Goal: Task Accomplishment & Management: Manage account settings

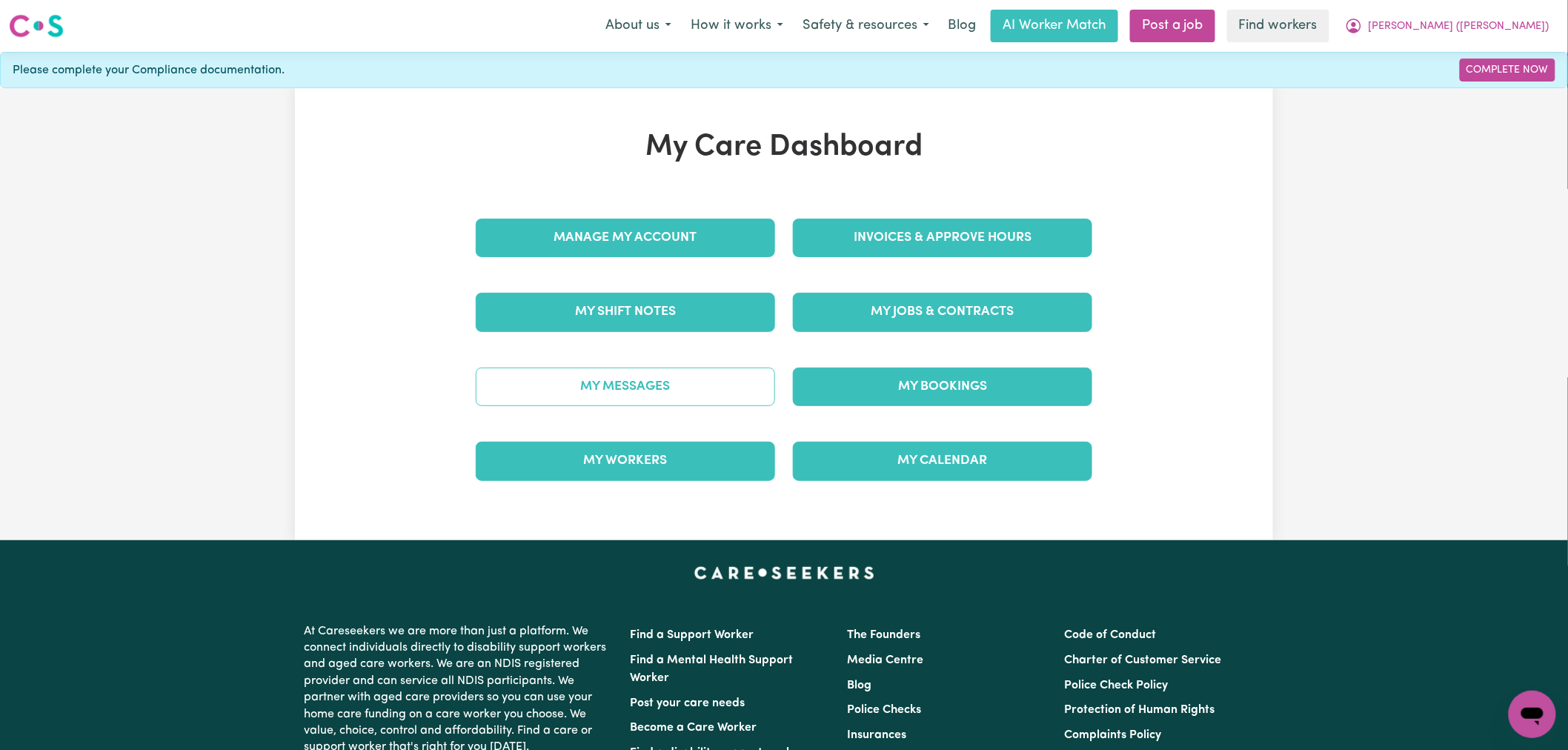
click at [664, 397] on link "My Messages" at bounding box center [625, 387] width 299 height 39
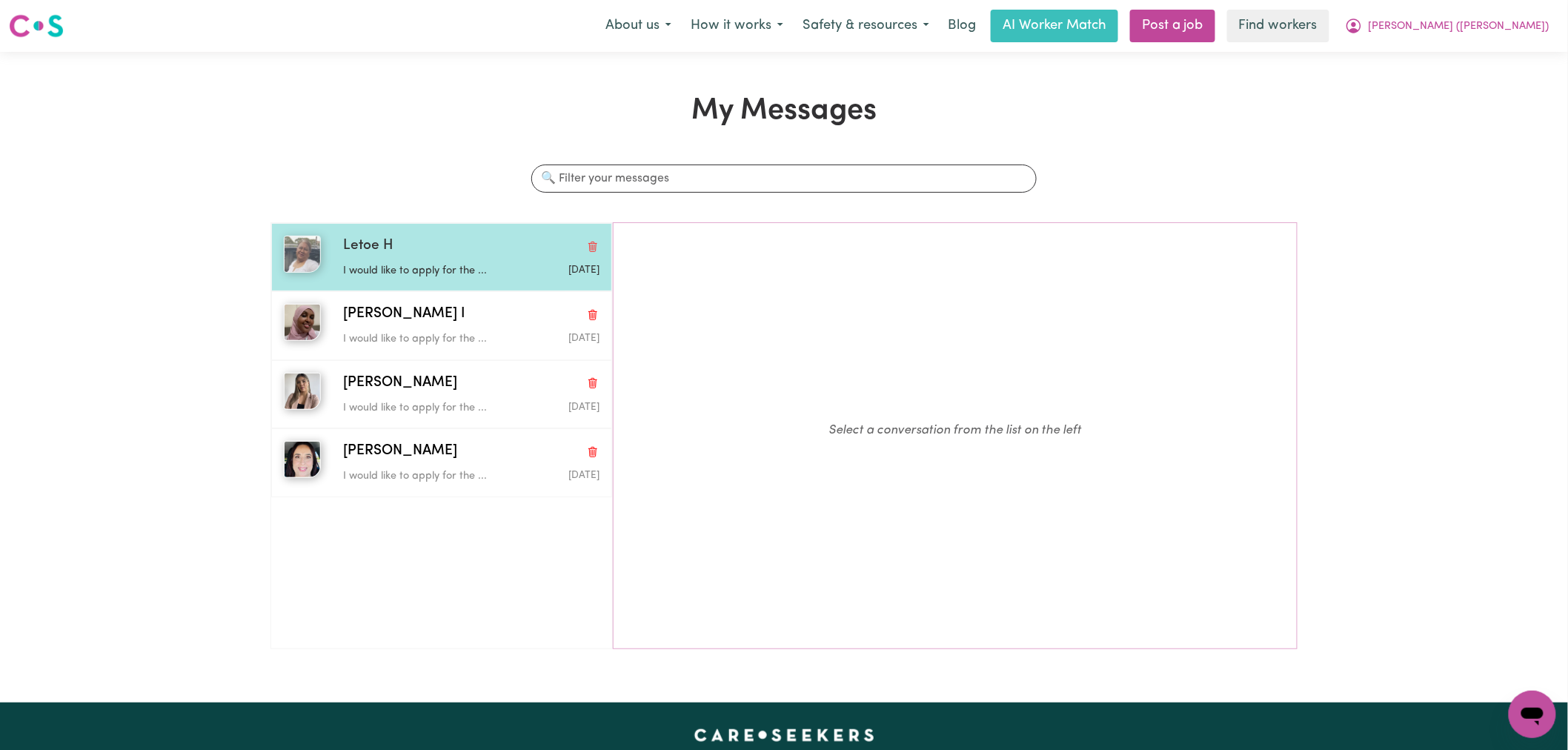
click at [493, 257] on div "I would like to apply for the ..." at bounding box center [428, 268] width 171 height 22
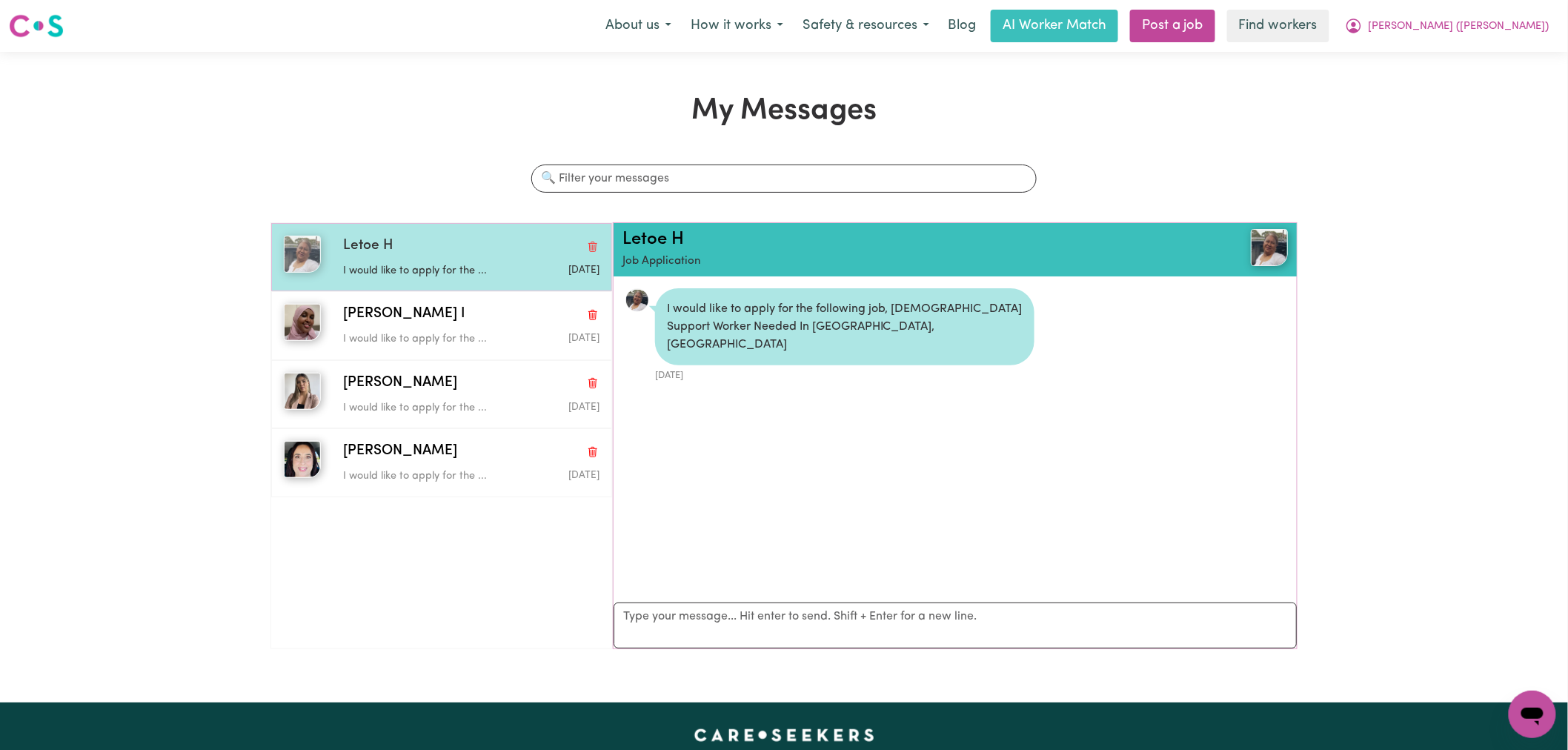
scroll to position [9, 0]
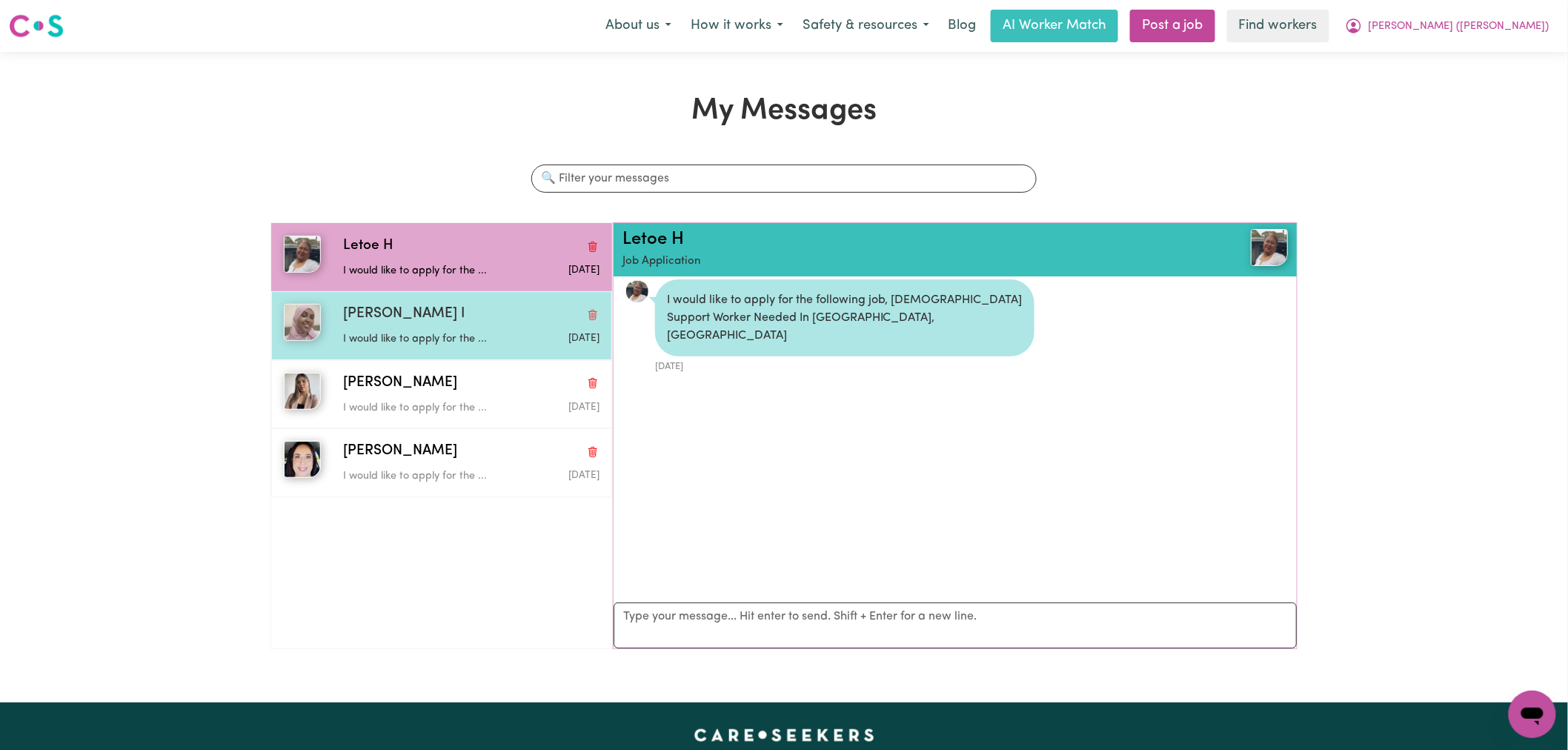
click at [498, 337] on p "I would like to apply for the ..." at bounding box center [428, 339] width 171 height 16
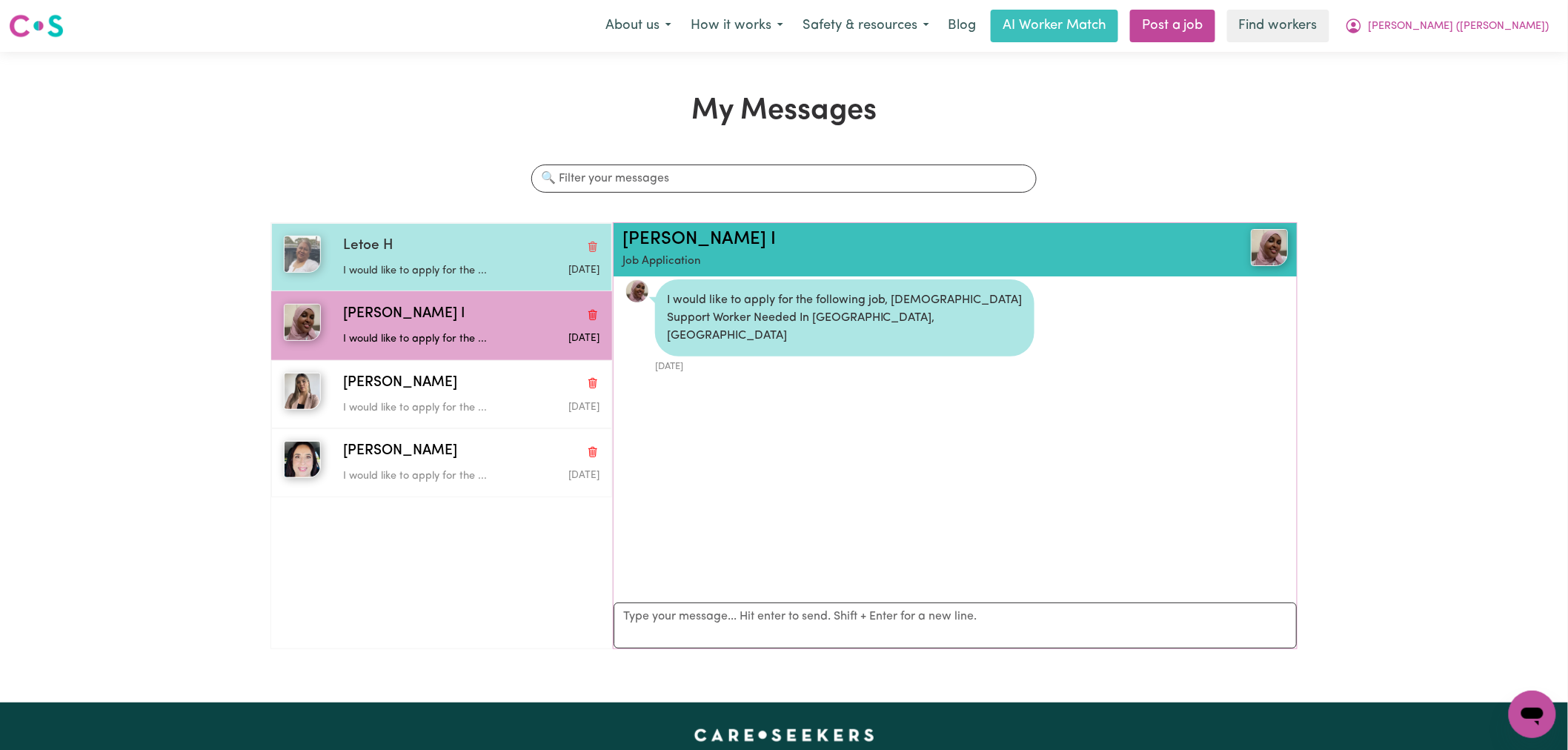
click at [510, 269] on p "I would like to apply for the ..." at bounding box center [428, 271] width 171 height 16
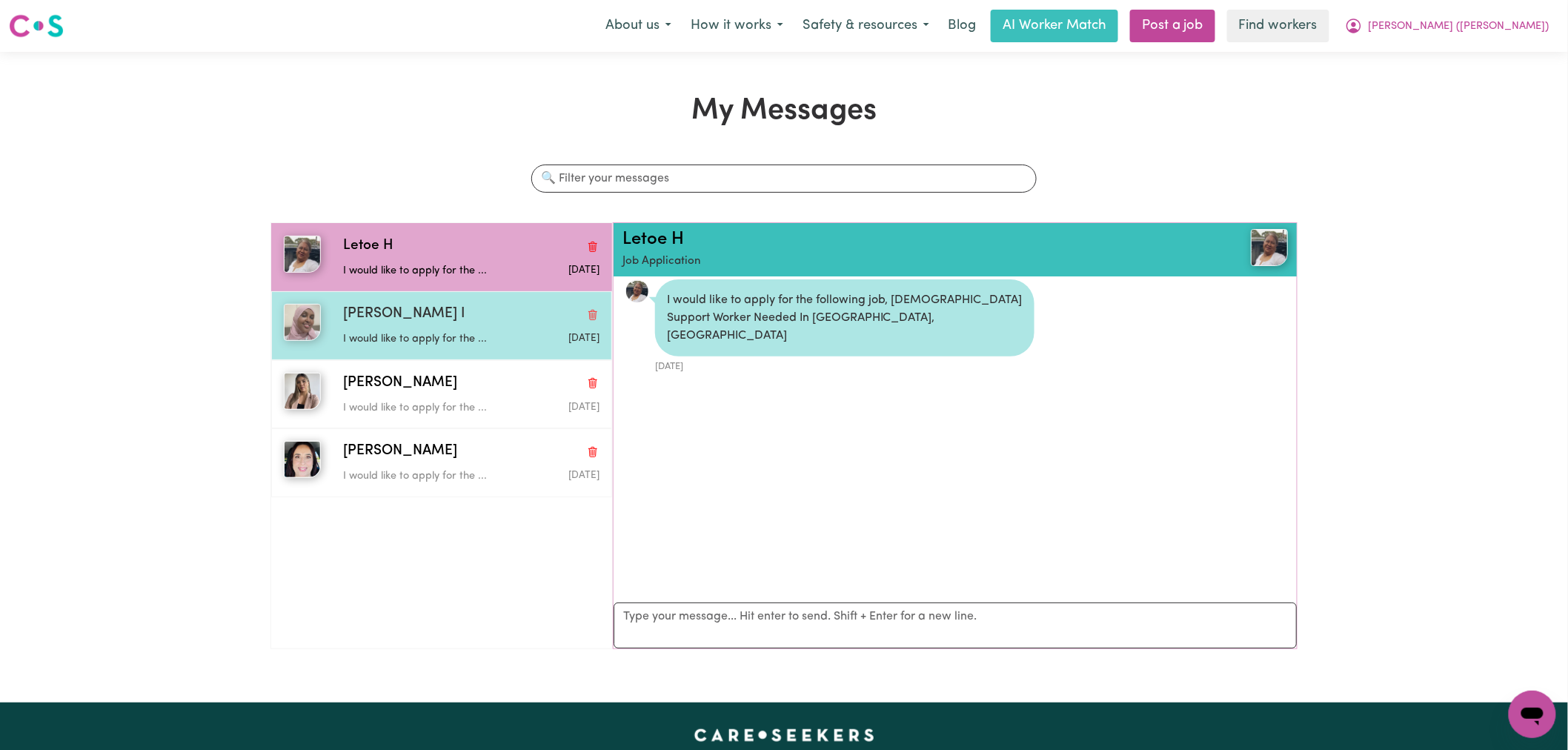
click at [428, 333] on p "I would like to apply for the ..." at bounding box center [428, 339] width 171 height 16
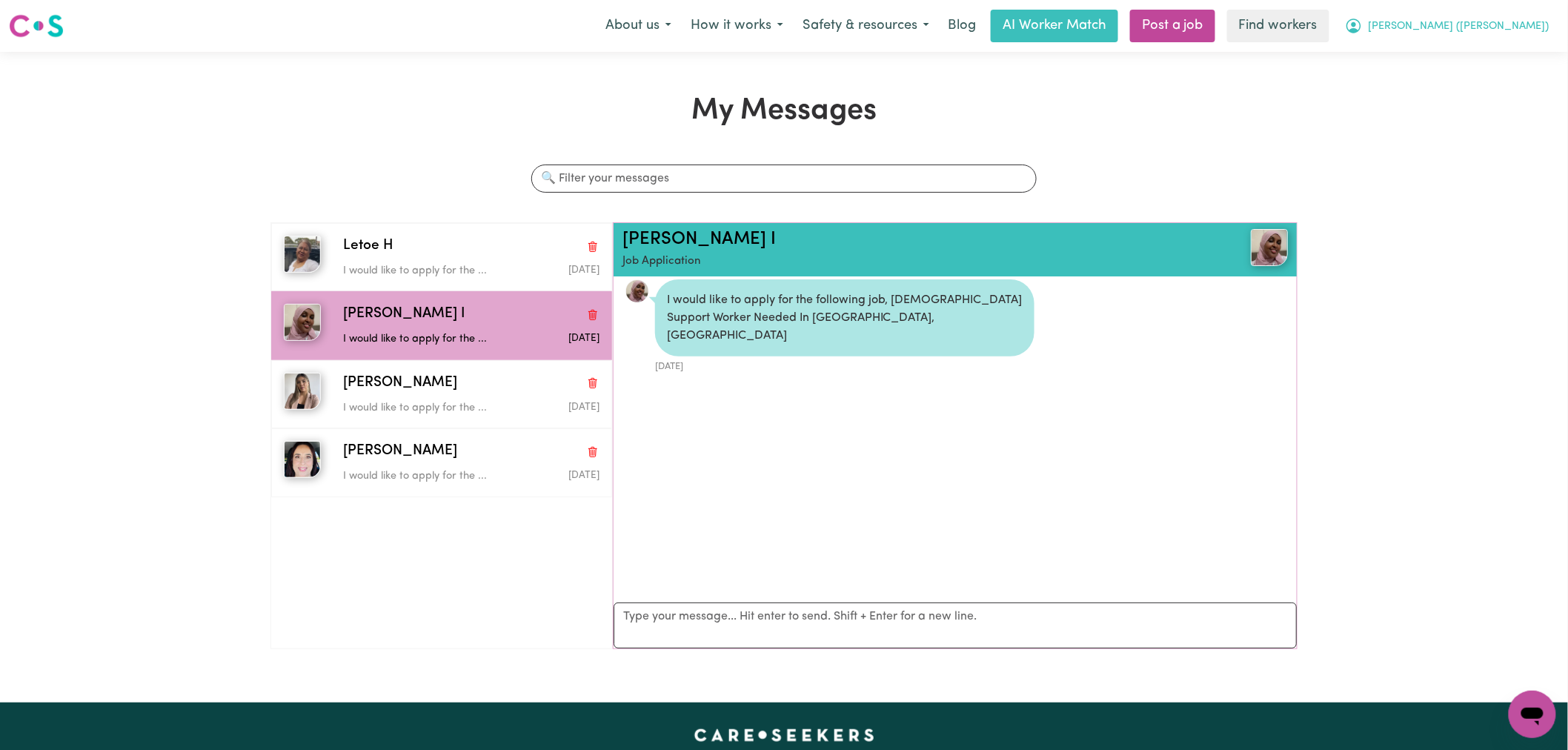
click at [1547, 33] on span "[PERSON_NAME] ([PERSON_NAME])" at bounding box center [1458, 27] width 181 height 16
click at [1527, 94] on link "Logout" at bounding box center [1499, 85] width 117 height 28
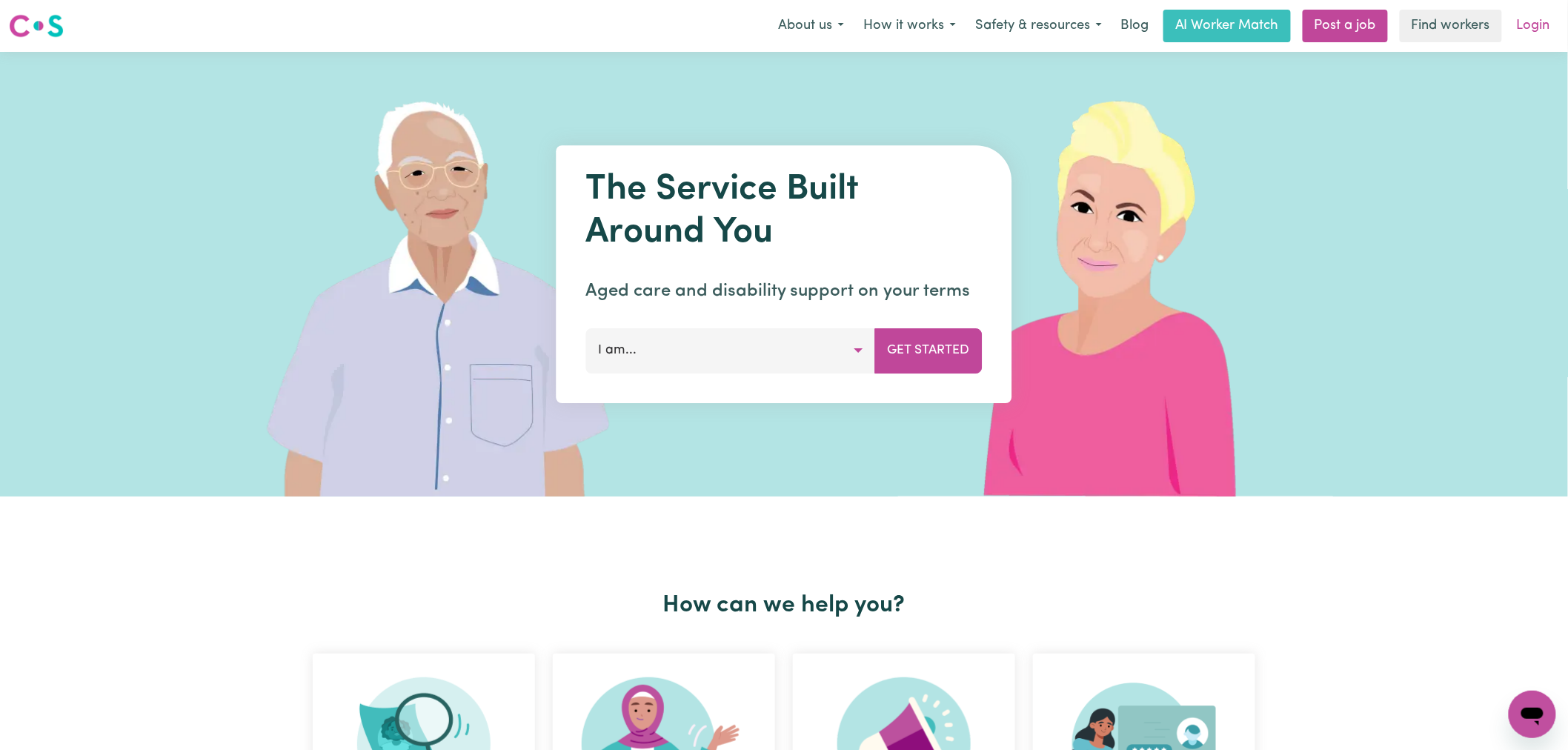
click at [1534, 31] on link "Login" at bounding box center [1533, 26] width 51 height 33
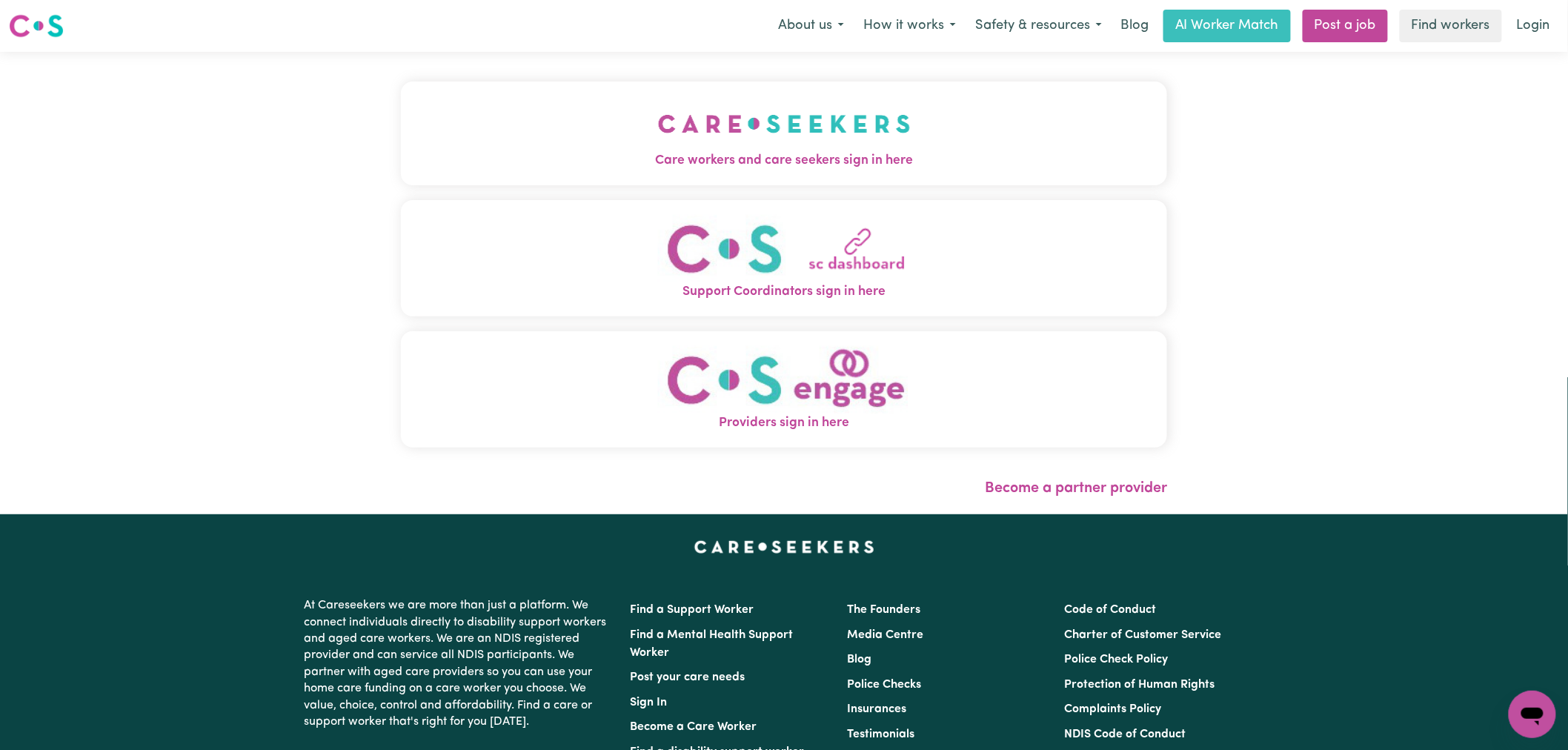
click at [409, 153] on span "Care workers and care seekers sign in here" at bounding box center [784, 161] width 766 height 19
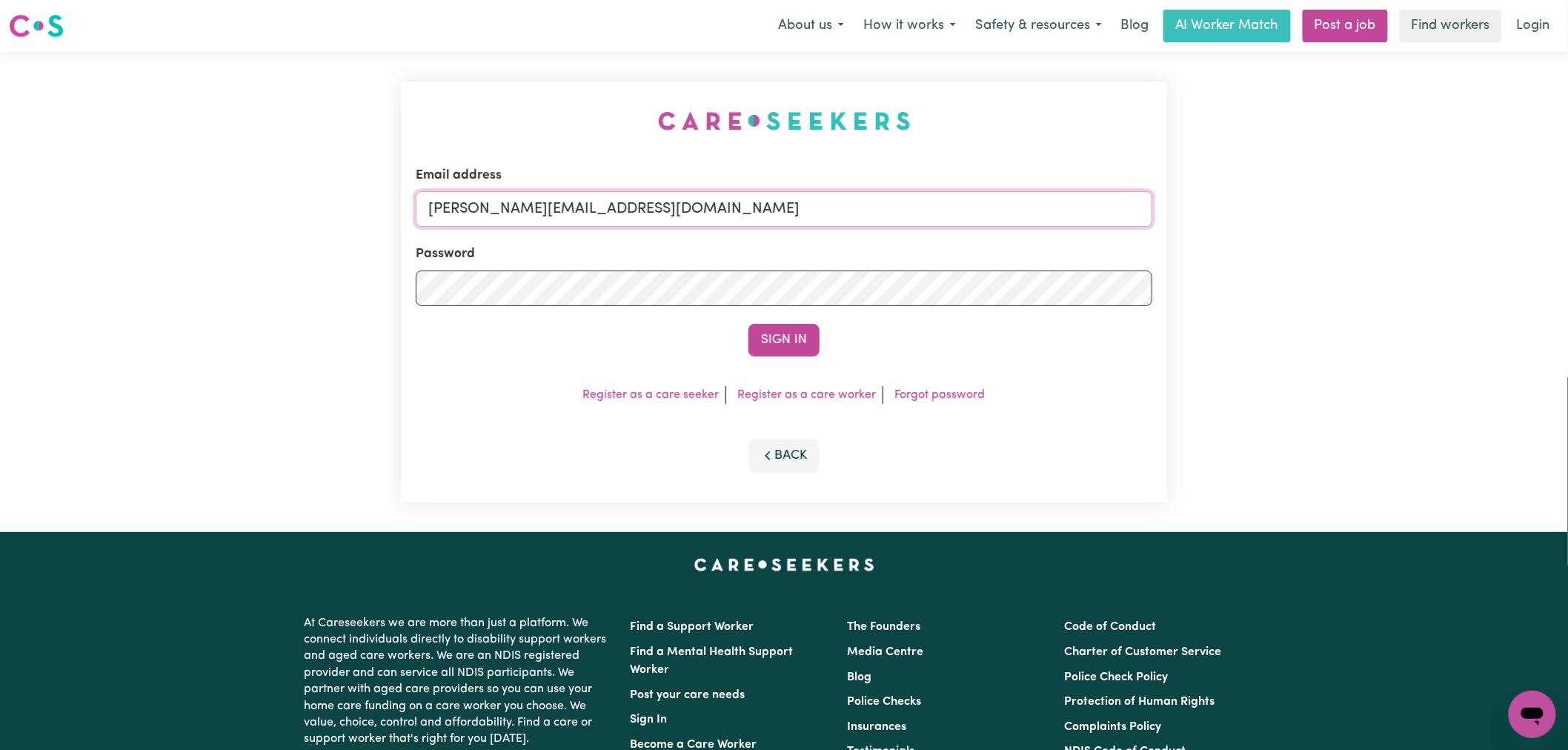
click at [745, 216] on input "[PERSON_NAME][EMAIL_ADDRESS][DOMAIN_NAME]" at bounding box center [784, 209] width 737 height 36
click at [707, 217] on input "superuser~CaronuttingMMJ@careseekers.com.au" at bounding box center [784, 209] width 737 height 36
type input "[PERSON_NAME][EMAIL_ADDRESS][DOMAIN_NAME]"
click at [796, 339] on button "Sign In" at bounding box center [783, 340] width 71 height 33
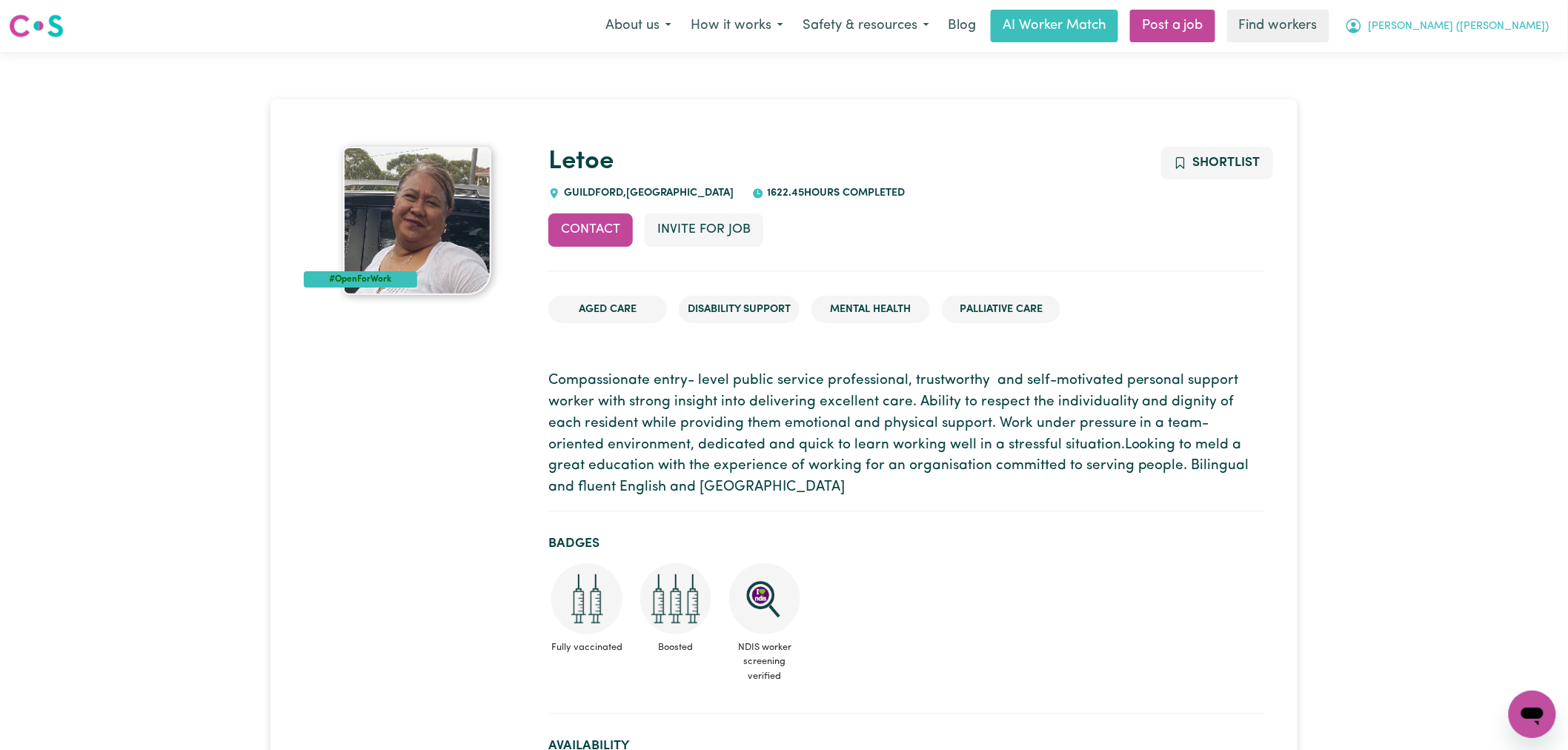
click at [1517, 19] on span "[PERSON_NAME] ([PERSON_NAME])" at bounding box center [1458, 27] width 181 height 16
click at [1486, 93] on link "Logout" at bounding box center [1499, 85] width 117 height 28
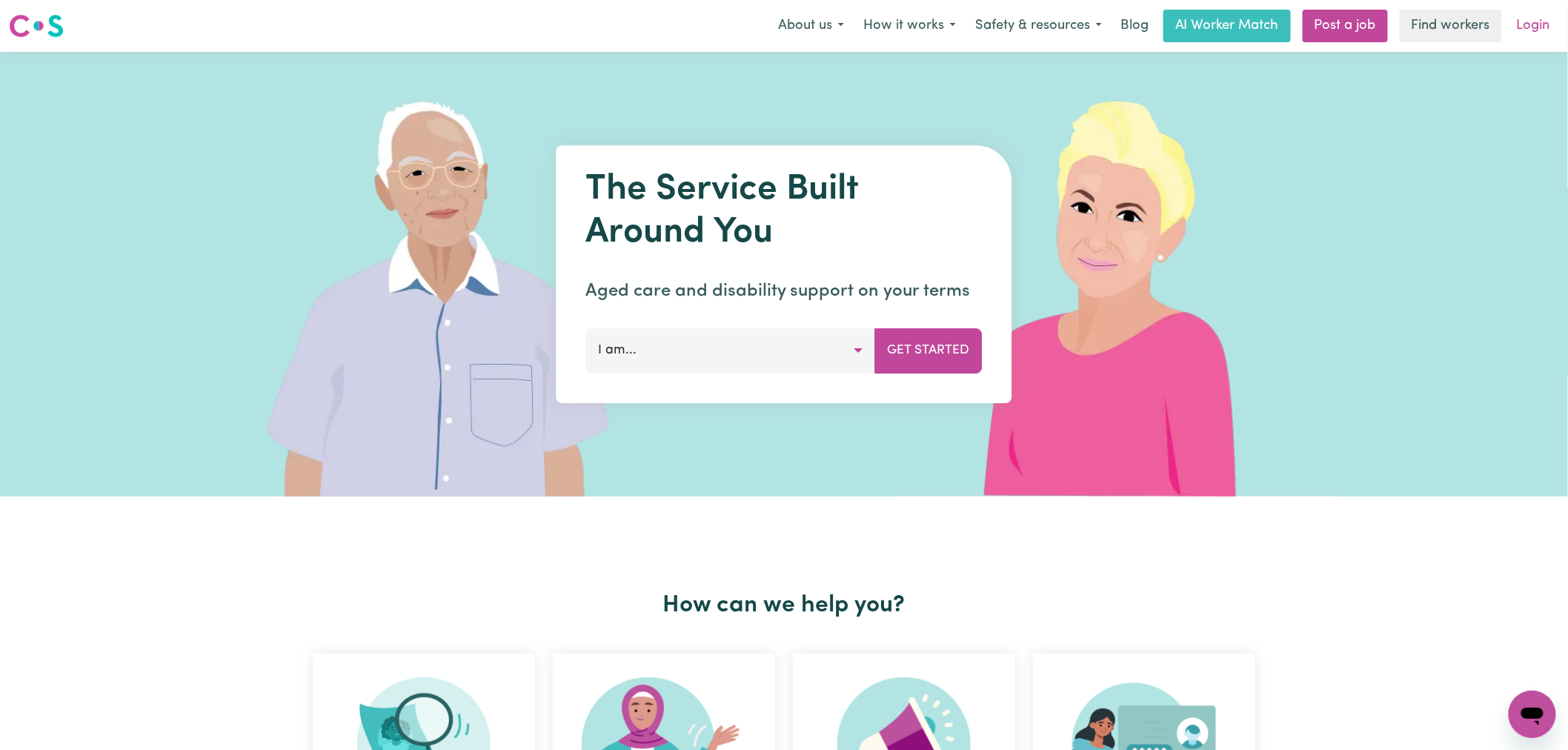
click at [1531, 22] on link "Login" at bounding box center [1533, 26] width 51 height 33
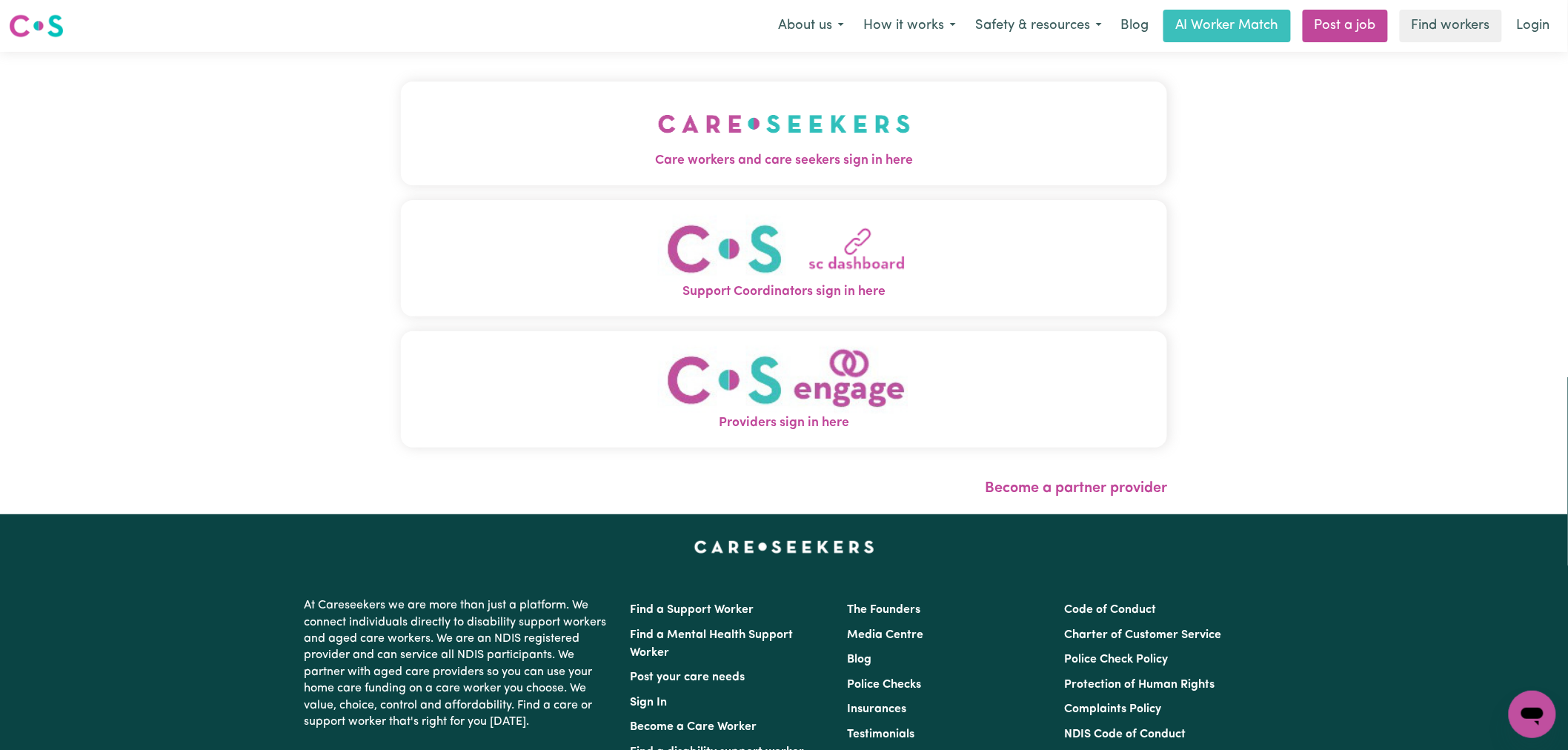
click at [658, 108] on img "Care workers and care seekers sign in here" at bounding box center [784, 124] width 252 height 55
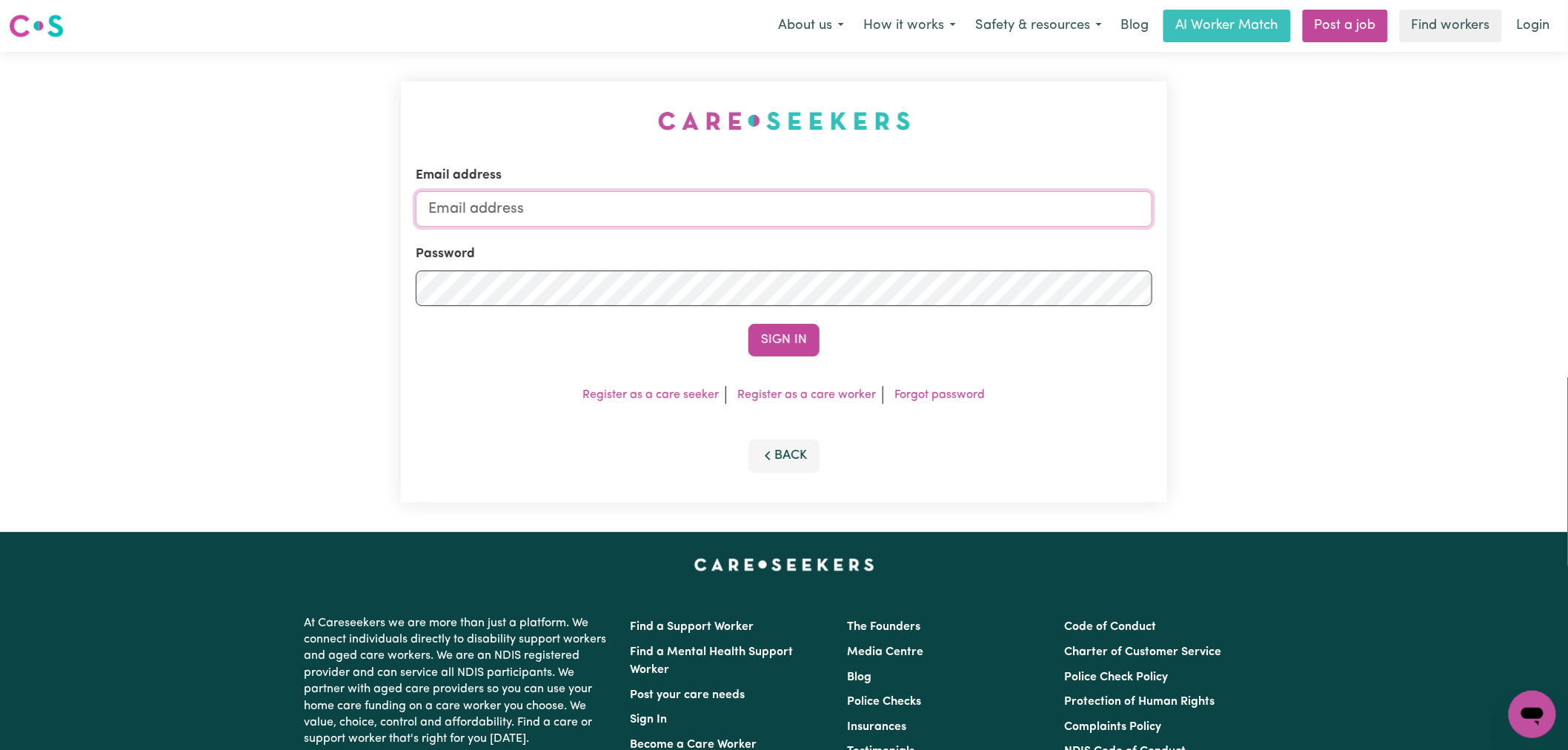
type input "[PERSON_NAME][EMAIL_ADDRESS][DOMAIN_NAME]"
click at [792, 353] on button "Sign In" at bounding box center [783, 340] width 71 height 33
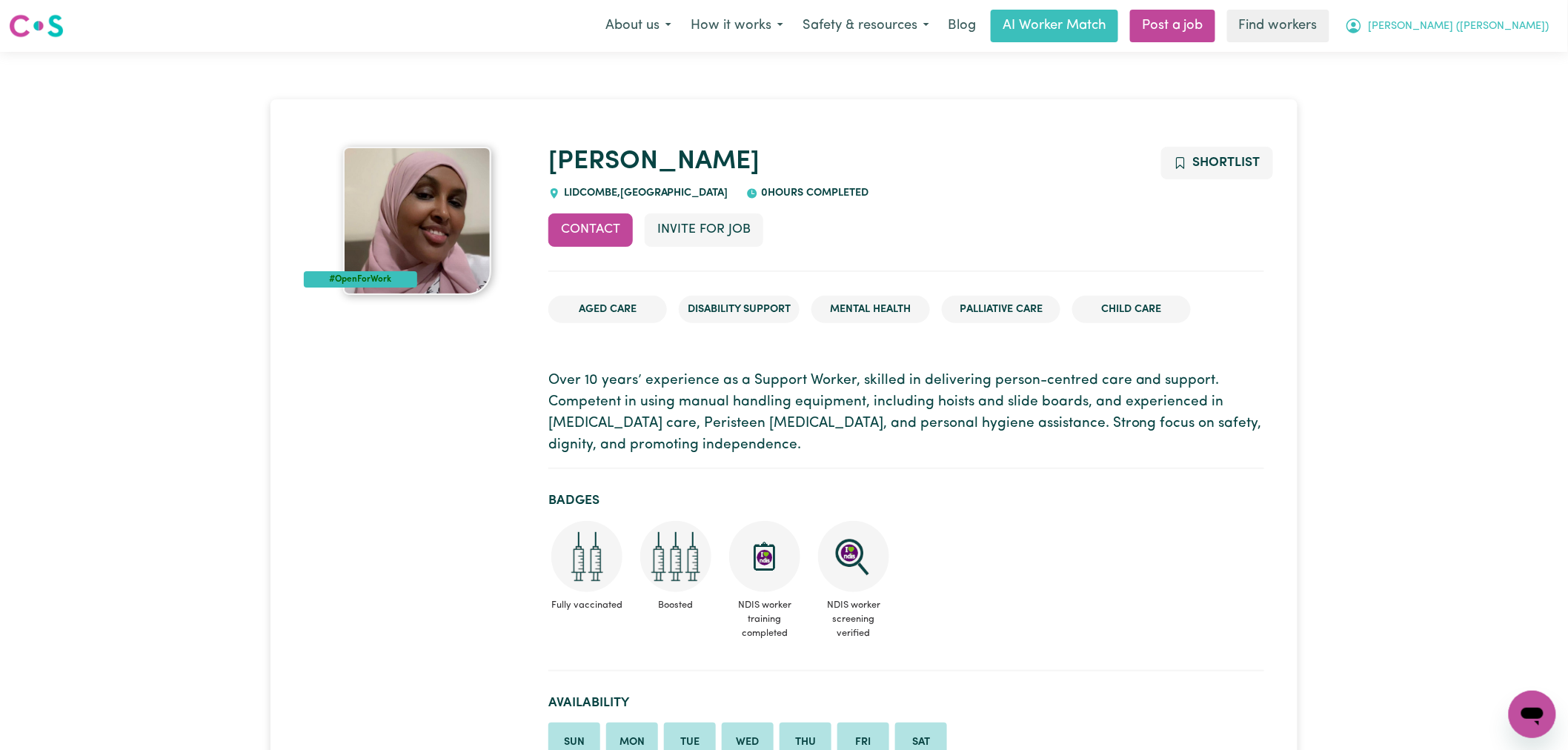
click at [1492, 25] on span "[PERSON_NAME] ([PERSON_NAME])" at bounding box center [1458, 27] width 181 height 16
click at [1486, 91] on link "Logout" at bounding box center [1499, 85] width 117 height 28
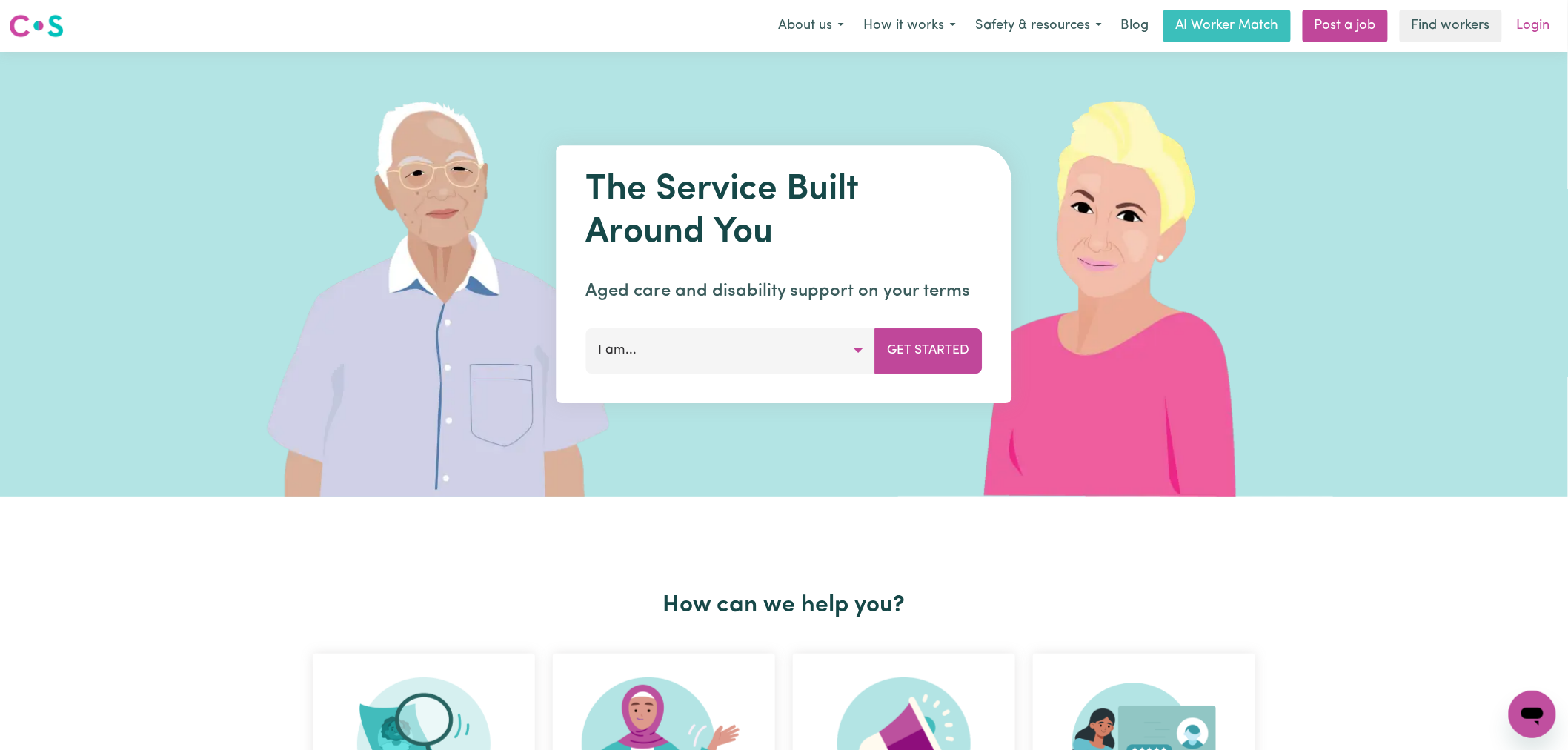
click at [1510, 24] on link "Login" at bounding box center [1533, 26] width 51 height 33
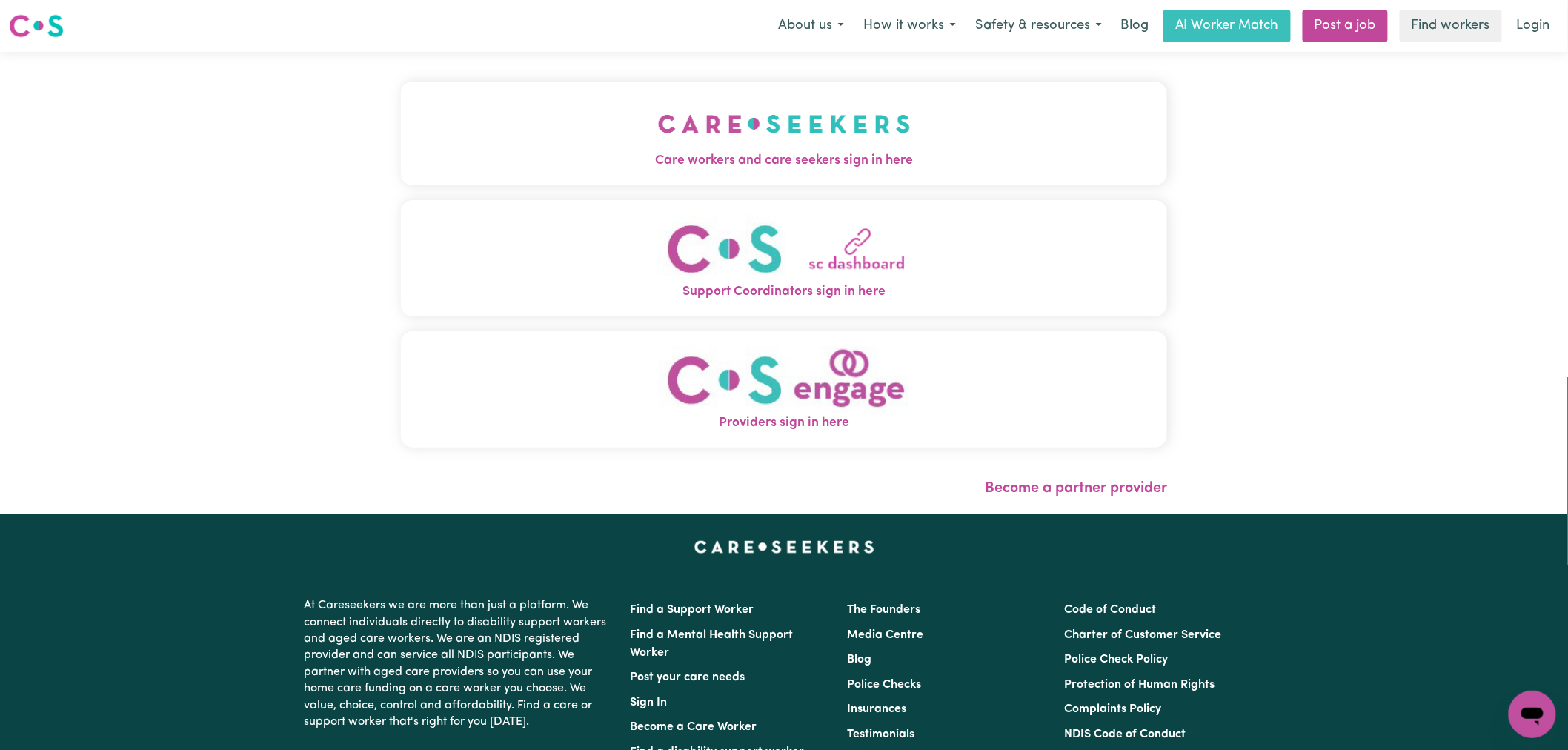
click at [679, 156] on span "Care workers and care seekers sign in here" at bounding box center [784, 161] width 766 height 19
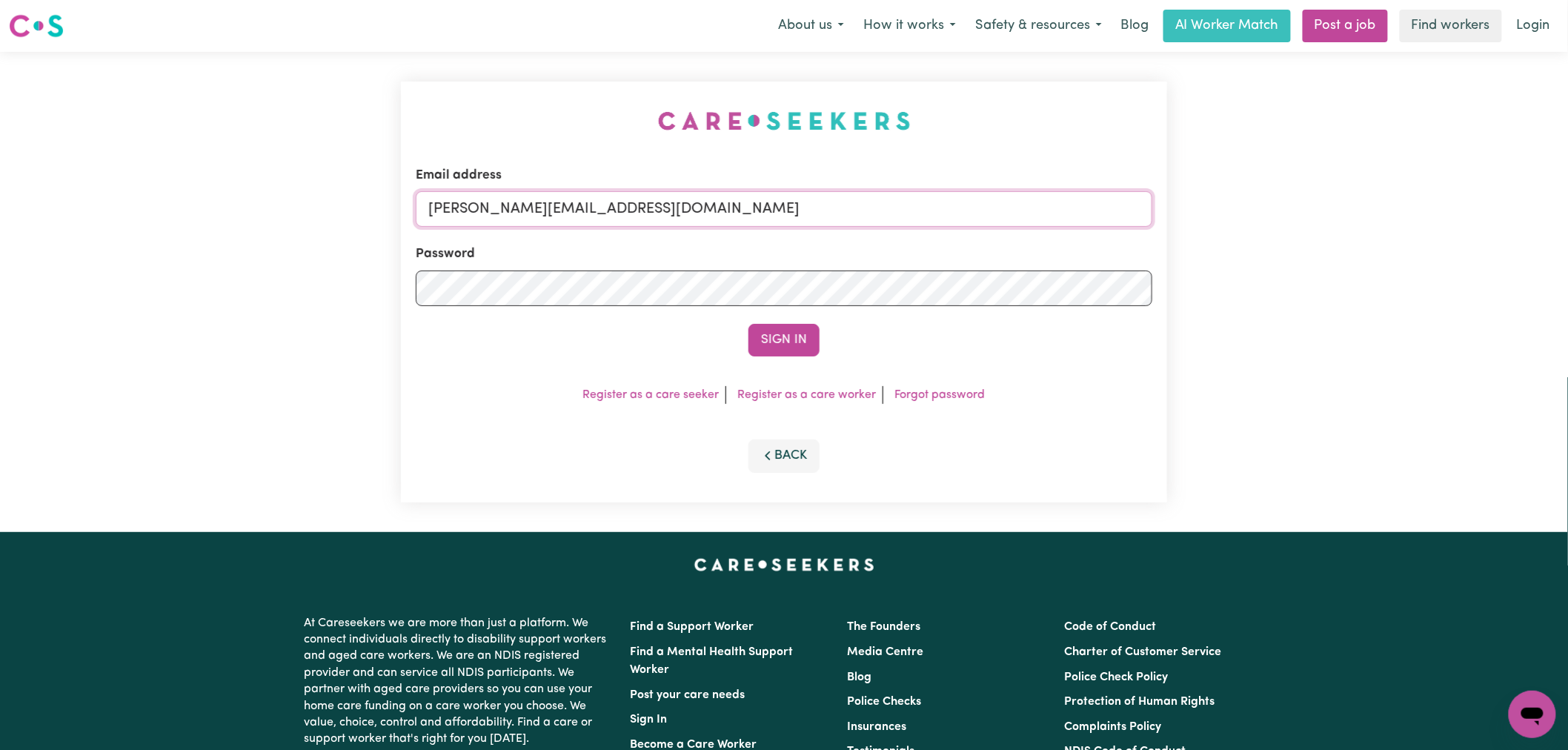
click at [689, 213] on input "[PERSON_NAME][EMAIL_ADDRESS][DOMAIN_NAME]" at bounding box center [784, 209] width 737 height 36
drag, startPoint x: 786, startPoint y: 209, endPoint x: 504, endPoint y: 192, distance: 282.5
click at [503, 192] on input "superuser~ debbiejones@careseekers.com.au" at bounding box center [784, 209] width 737 height 36
type input "superuser~debbiejones@careseekers.com.au"
click at [748, 324] on button "Sign In" at bounding box center [783, 340] width 71 height 33
